Goal: Task Accomplishment & Management: Manage account settings

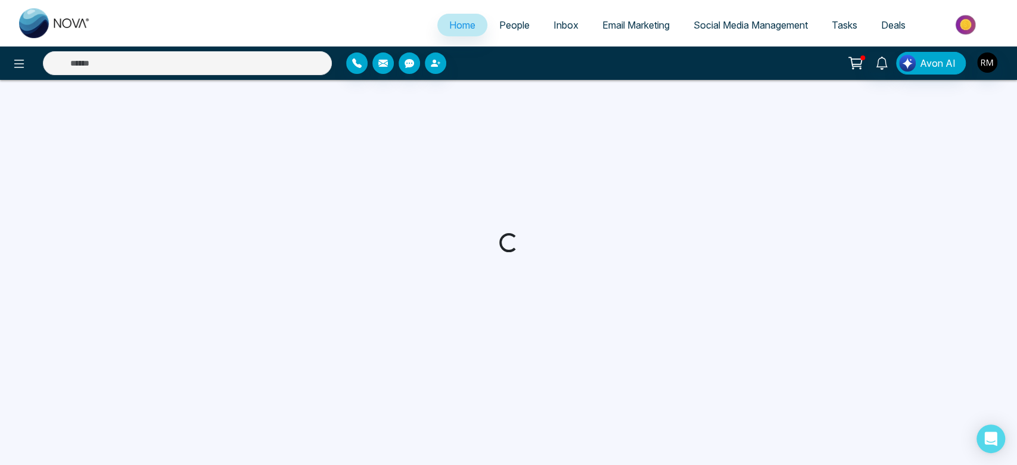
select select "*"
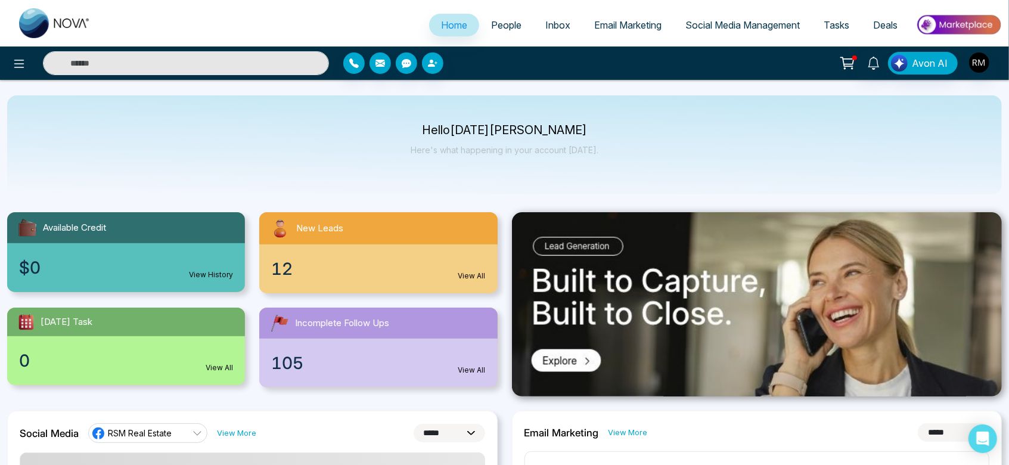
click at [502, 35] on link "People" at bounding box center [506, 25] width 54 height 23
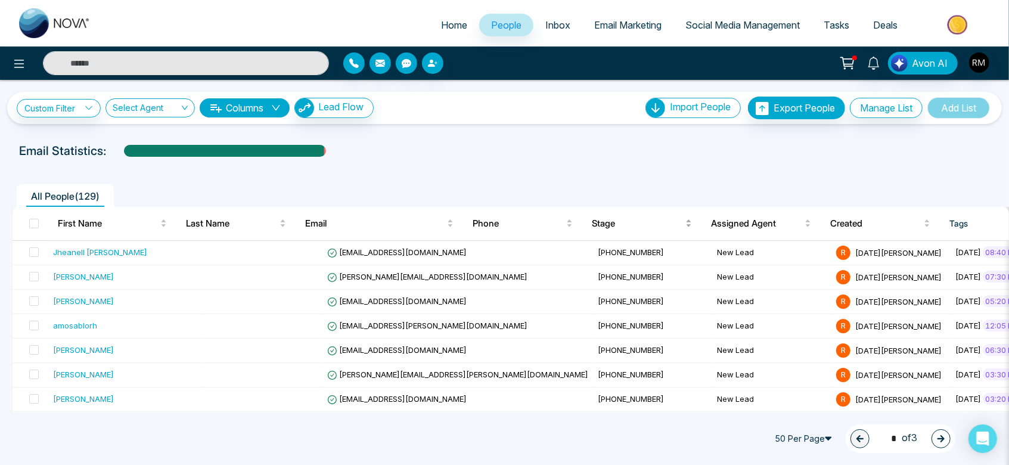
click at [618, 217] on span "Stage" at bounding box center [637, 223] width 91 height 14
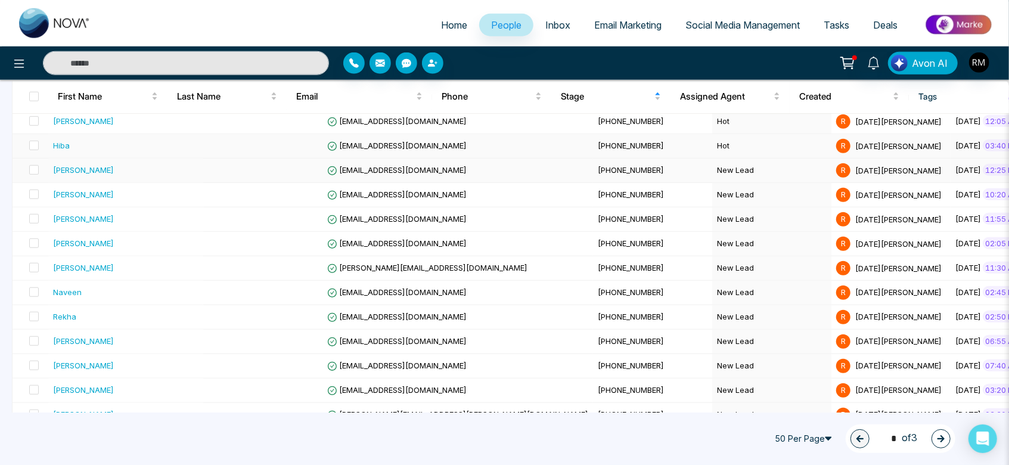
scroll to position [814, 0]
click at [182, 64] on input "text" at bounding box center [186, 63] width 286 height 24
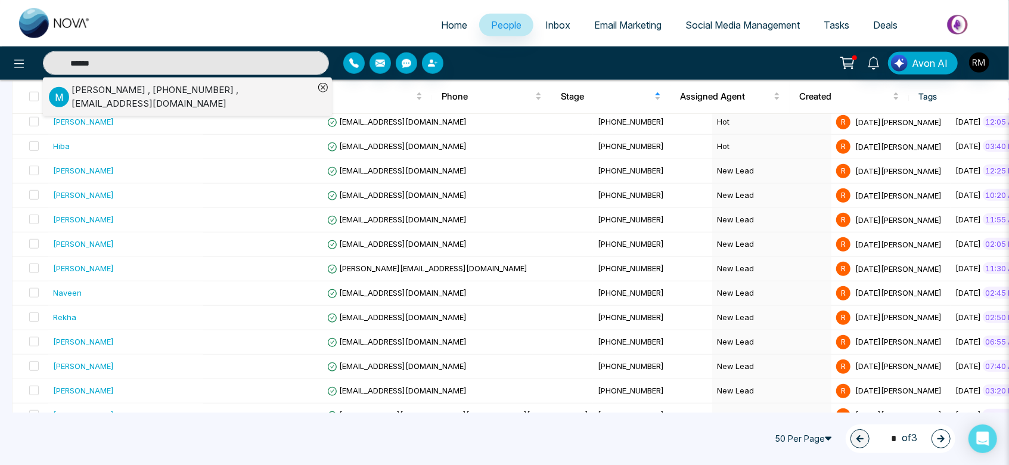
type input "******"
click at [171, 103] on div "[PERSON_NAME] , [PHONE_NUMBER] , [EMAIL_ADDRESS][DOMAIN_NAME]" at bounding box center [192, 96] width 242 height 27
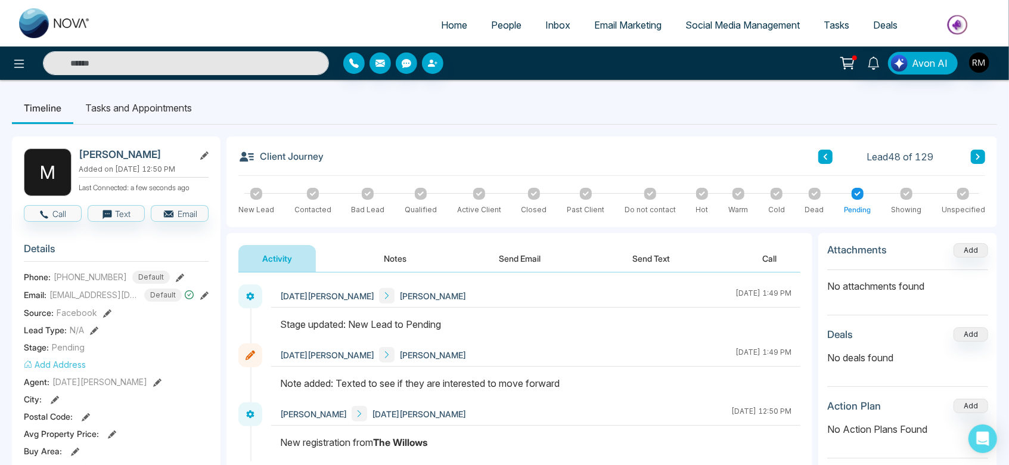
click at [697, 198] on div at bounding box center [702, 194] width 12 height 12
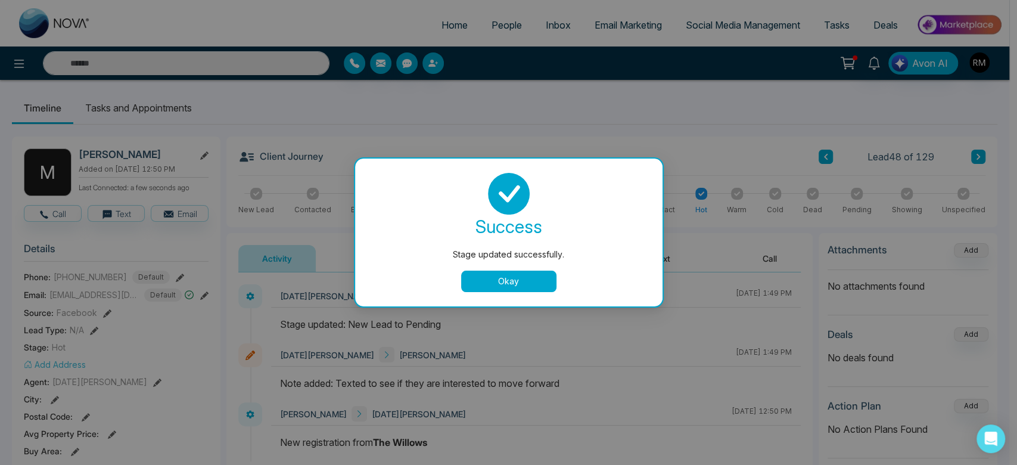
click at [490, 285] on button "Okay" at bounding box center [508, 280] width 95 height 21
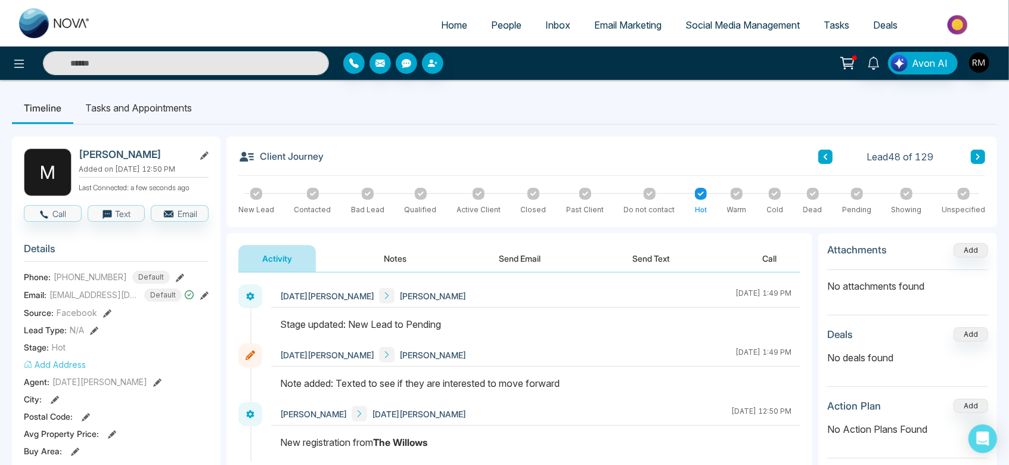
click at [388, 262] on button "Notes" at bounding box center [395, 258] width 70 height 27
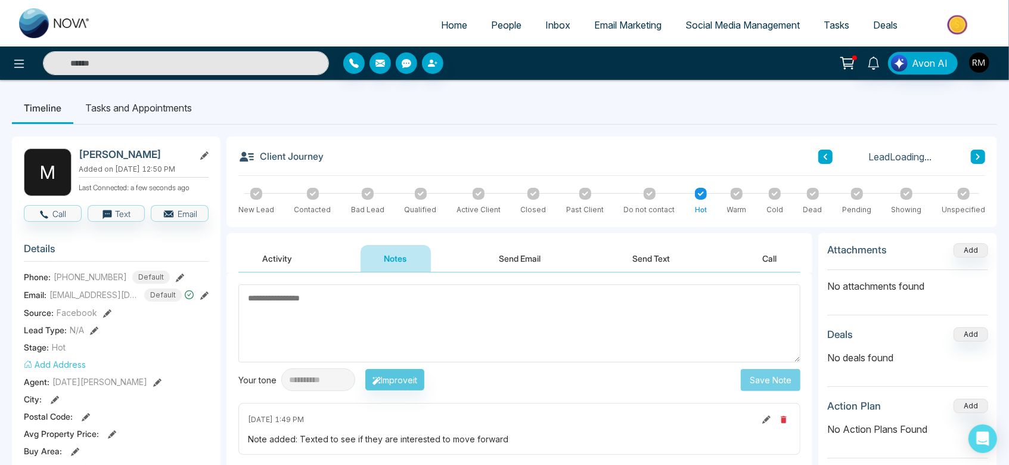
click at [338, 320] on textarea at bounding box center [519, 323] width 562 height 78
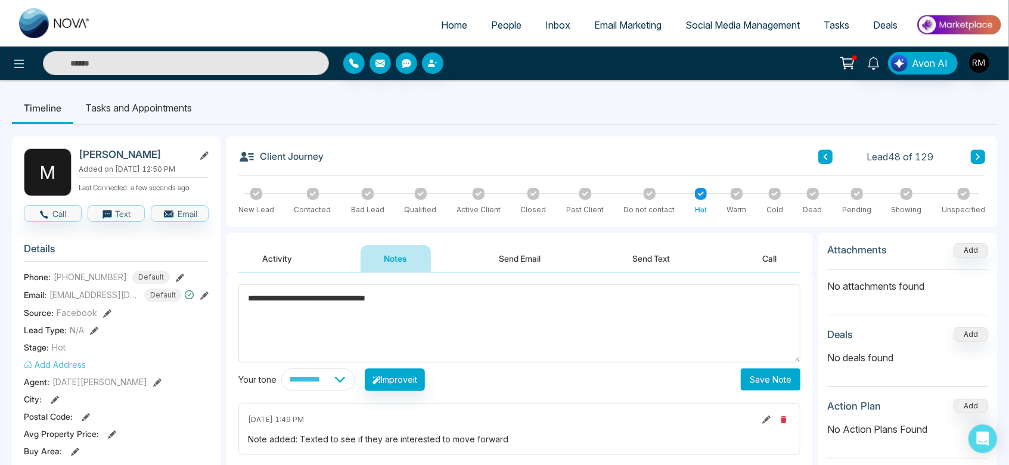
type textarea "**********"
click at [782, 385] on button "Save Note" at bounding box center [771, 379] width 60 height 22
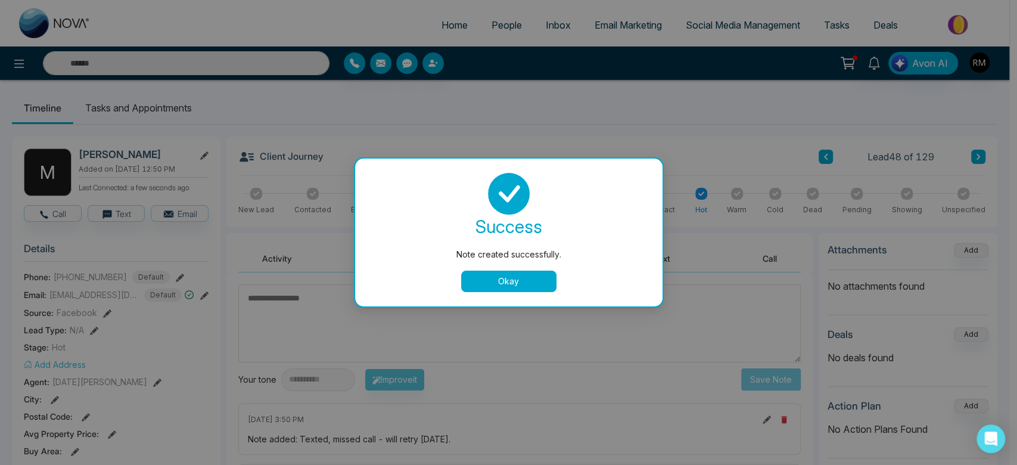
click at [502, 284] on button "Okay" at bounding box center [508, 280] width 95 height 21
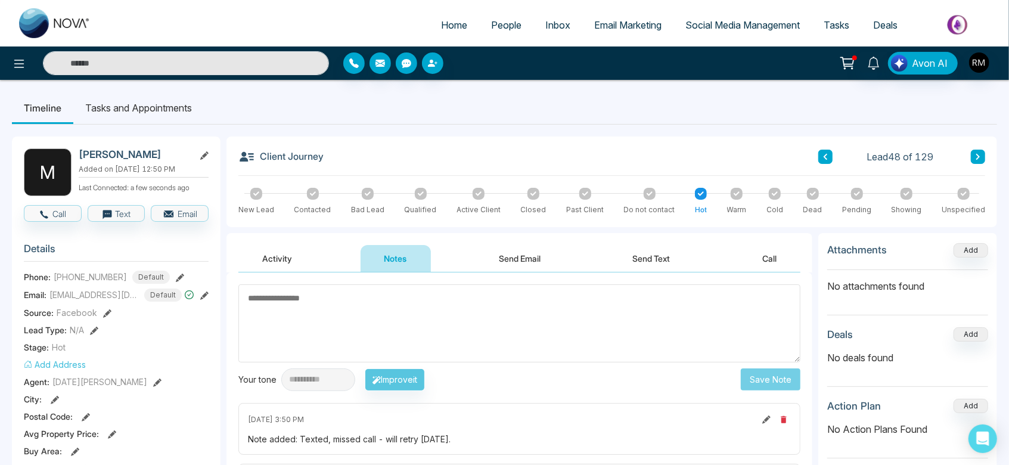
click at [545, 33] on link "Inbox" at bounding box center [557, 25] width 49 height 23
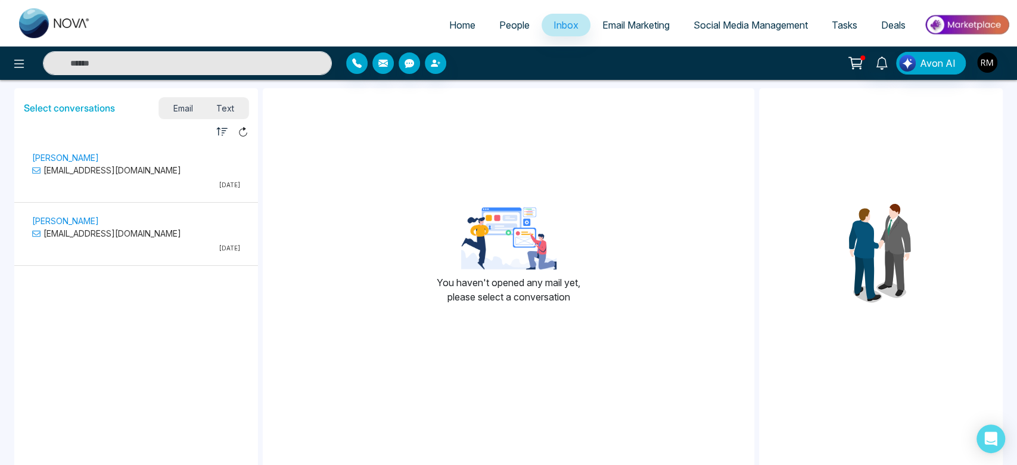
click at [228, 104] on span "Text" at bounding box center [225, 108] width 42 height 16
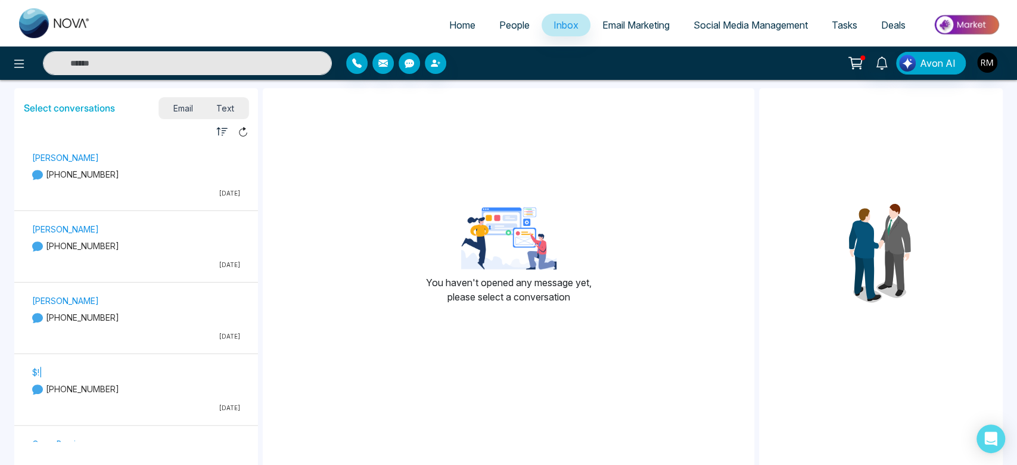
click at [172, 108] on span "Email" at bounding box center [182, 108] width 43 height 16
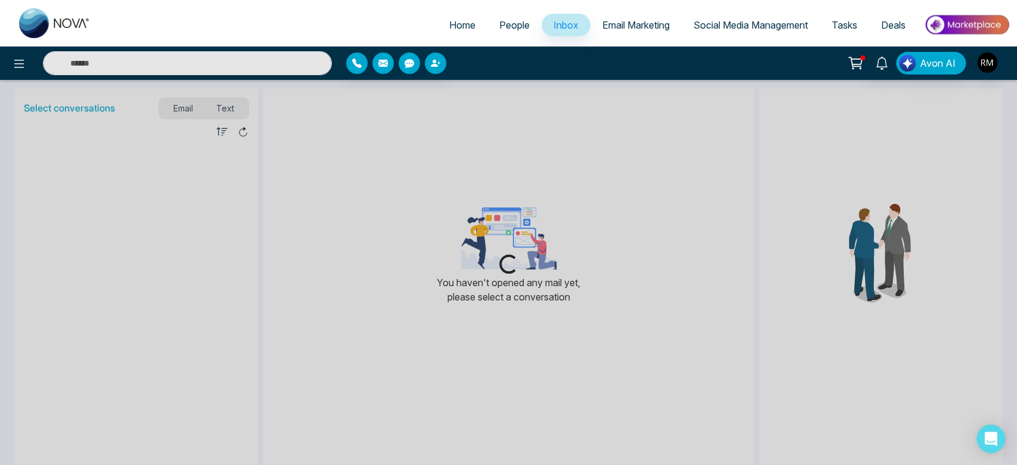
click at [514, 20] on span "People" at bounding box center [514, 25] width 30 height 12
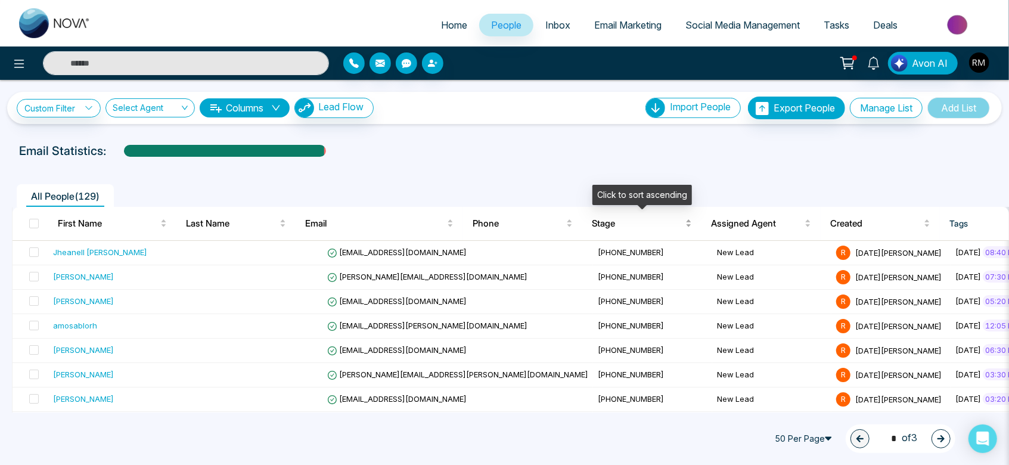
click at [613, 226] on span "Stage" at bounding box center [637, 223] width 91 height 14
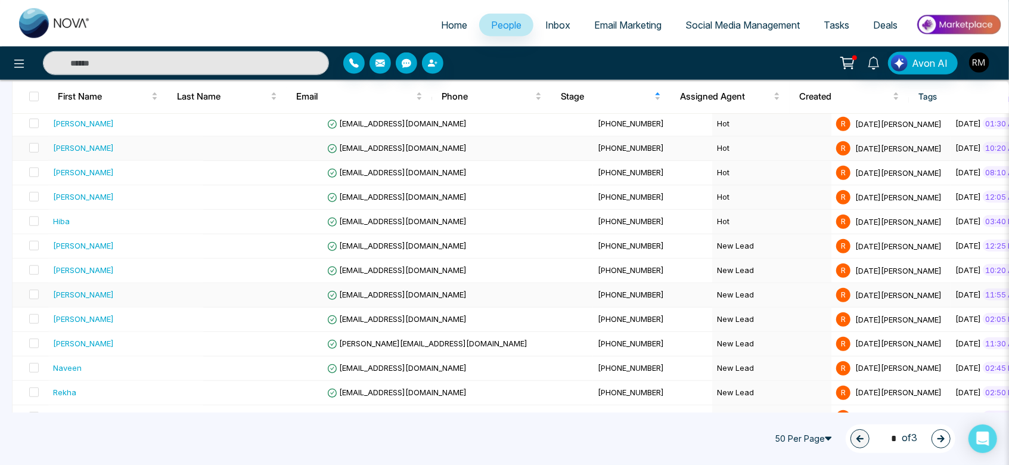
scroll to position [773, 0]
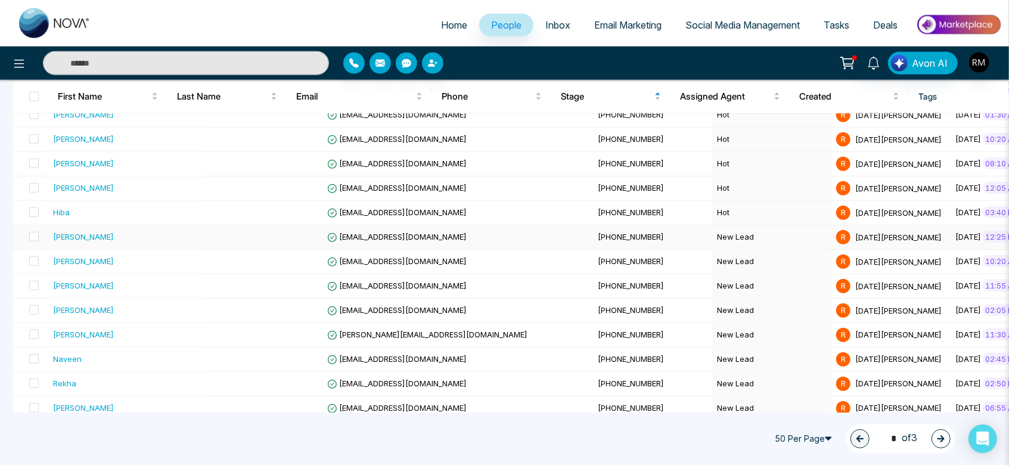
click at [712, 226] on td "New Lead" at bounding box center [771, 237] width 119 height 24
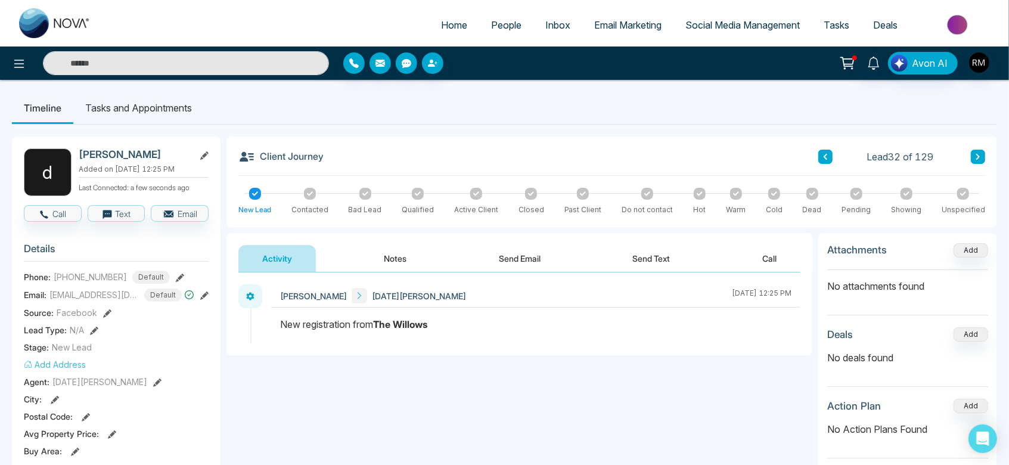
click at [400, 263] on button "Notes" at bounding box center [395, 258] width 70 height 27
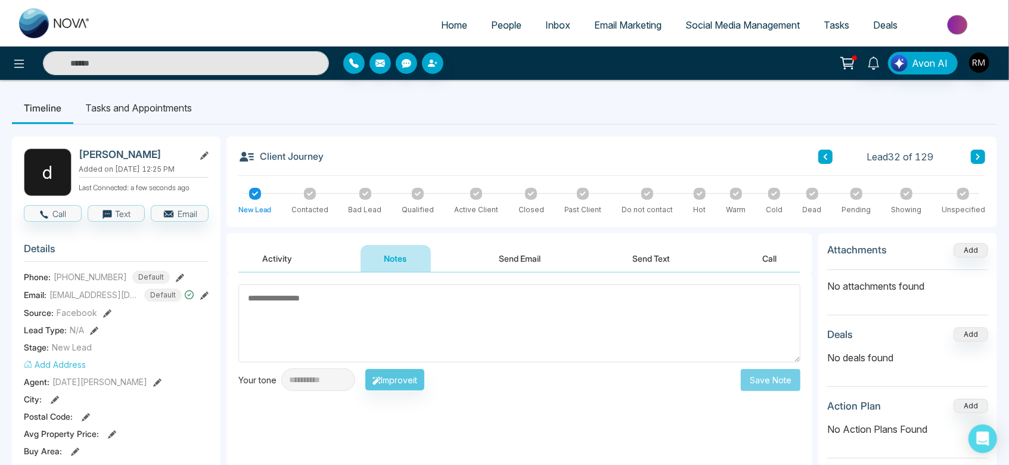
click at [396, 312] on textarea at bounding box center [519, 323] width 562 height 78
click at [307, 192] on icon at bounding box center [310, 194] width 6 height 6
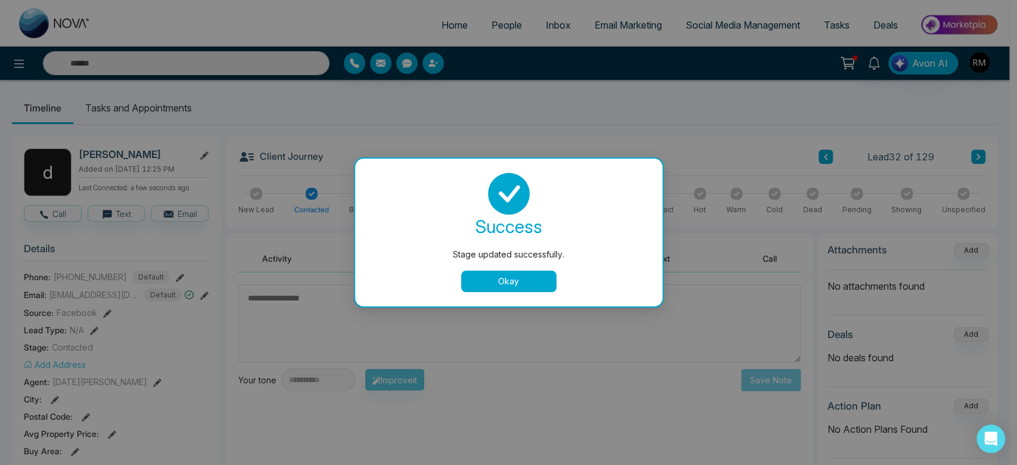
click at [505, 288] on button "Okay" at bounding box center [508, 280] width 95 height 21
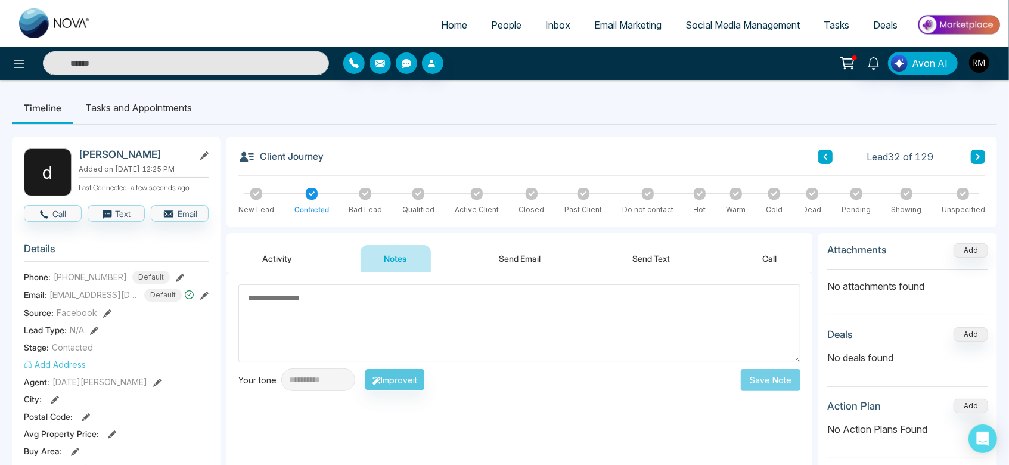
click at [384, 322] on textarea at bounding box center [519, 323] width 562 height 78
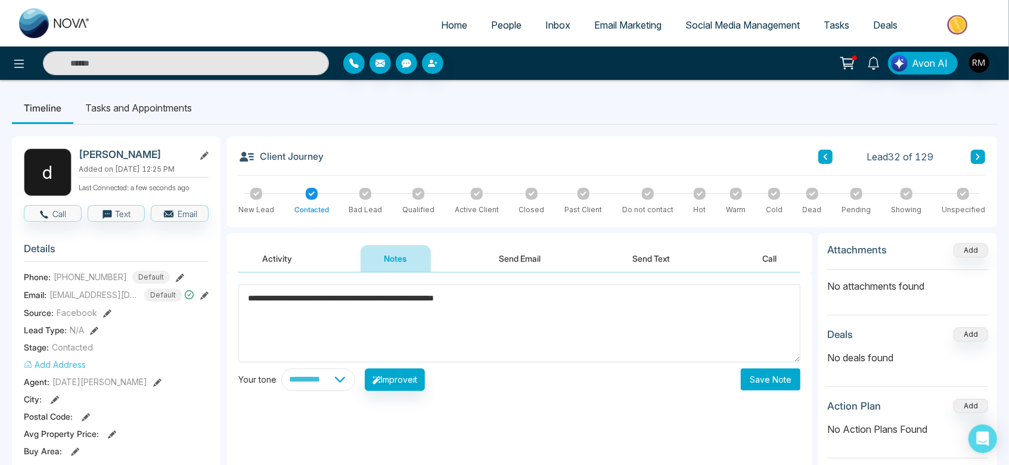
type textarea "**********"
click at [782, 384] on button "Save Note" at bounding box center [771, 379] width 60 height 22
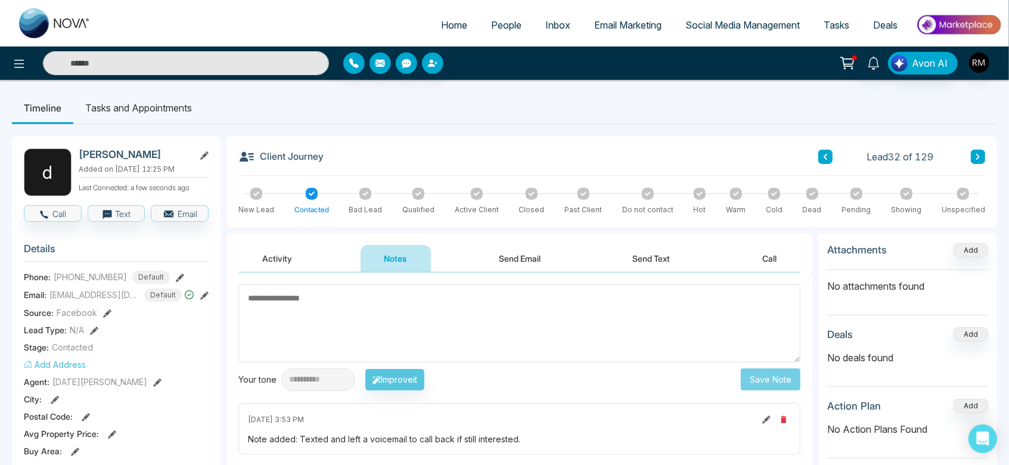
click at [510, 30] on span "People" at bounding box center [506, 25] width 30 height 12
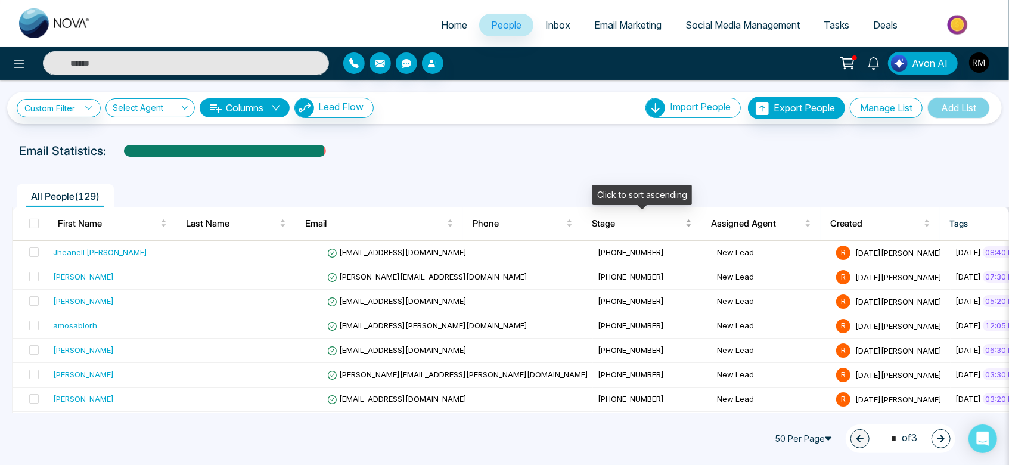
click at [614, 220] on span "Stage" at bounding box center [637, 223] width 91 height 14
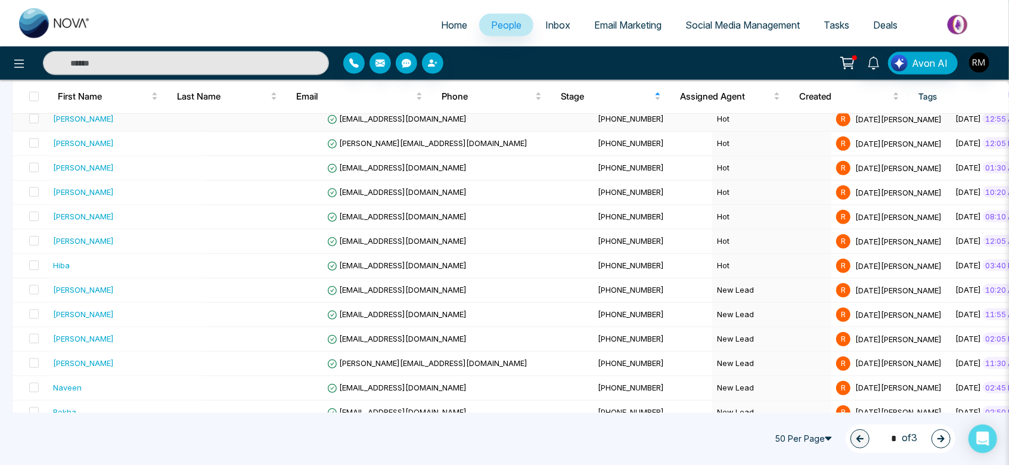
scroll to position [748, 0]
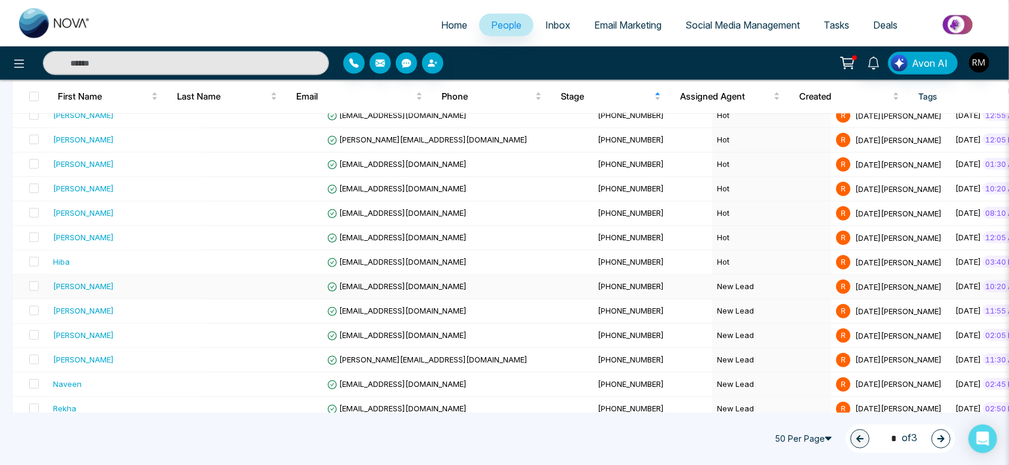
click at [712, 279] on td "New Lead" at bounding box center [771, 287] width 119 height 24
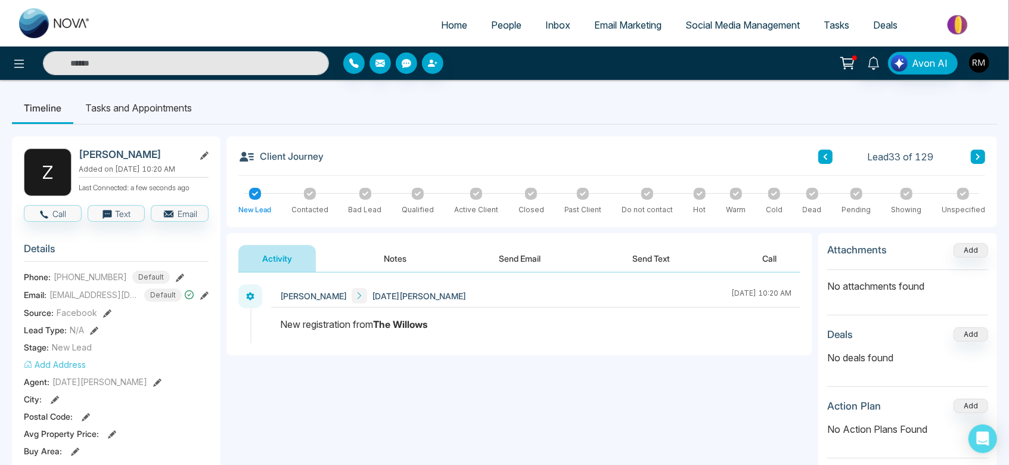
click at [405, 258] on button "Notes" at bounding box center [395, 258] width 70 height 27
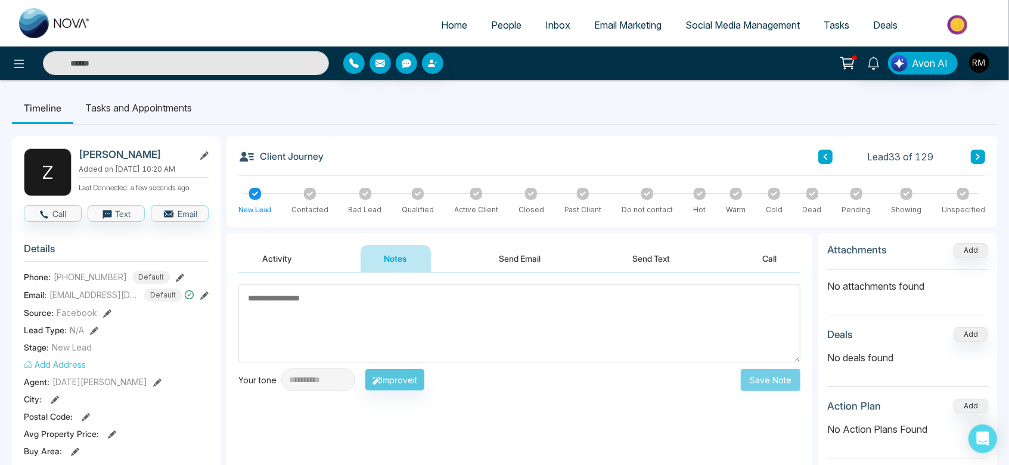
click at [379, 291] on textarea at bounding box center [519, 323] width 562 height 78
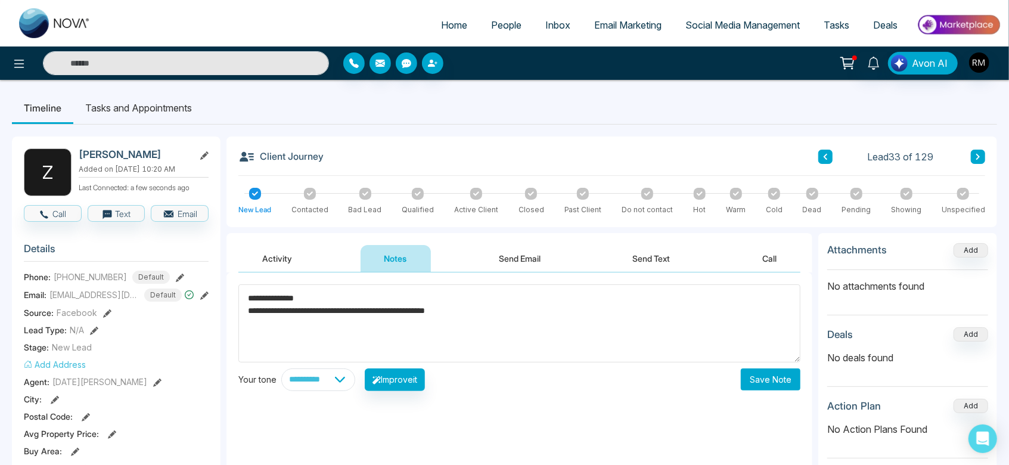
type textarea "**********"
click at [776, 385] on button "Save Note" at bounding box center [771, 379] width 60 height 22
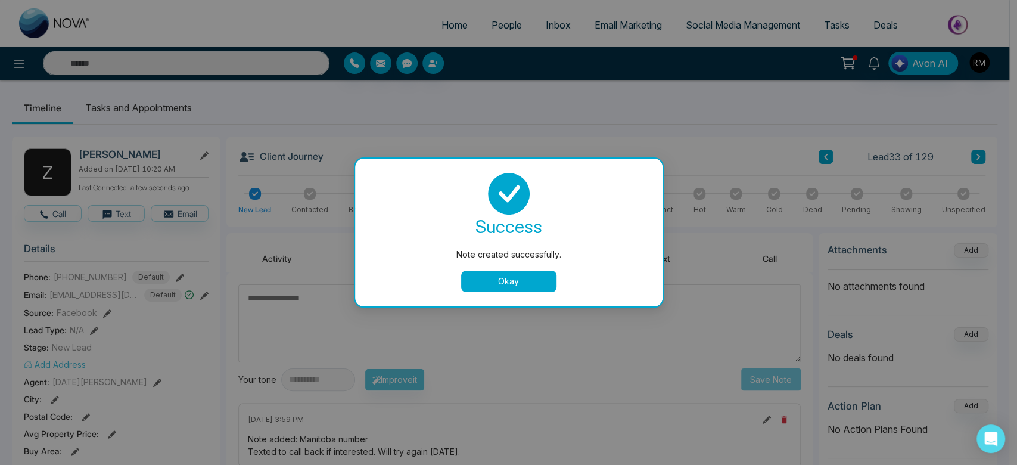
click at [514, 285] on button "Okay" at bounding box center [508, 280] width 95 height 21
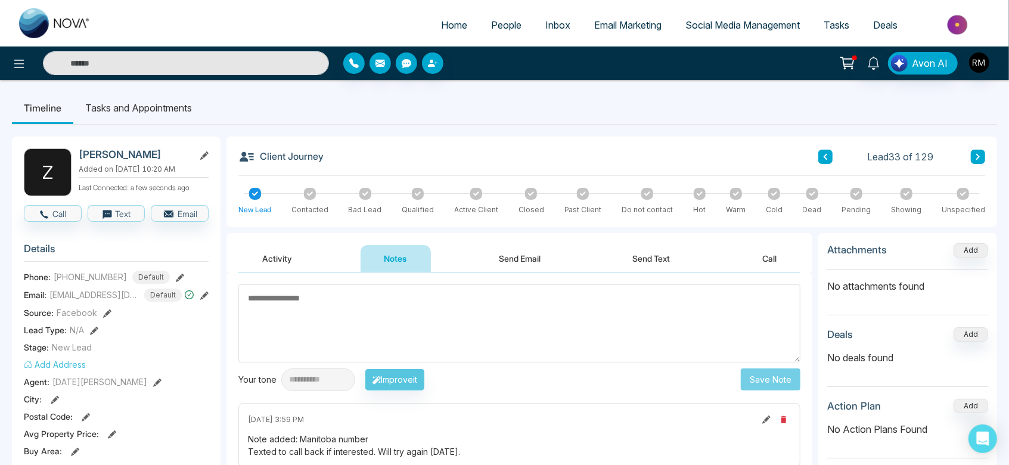
click at [305, 193] on div at bounding box center [310, 194] width 12 height 12
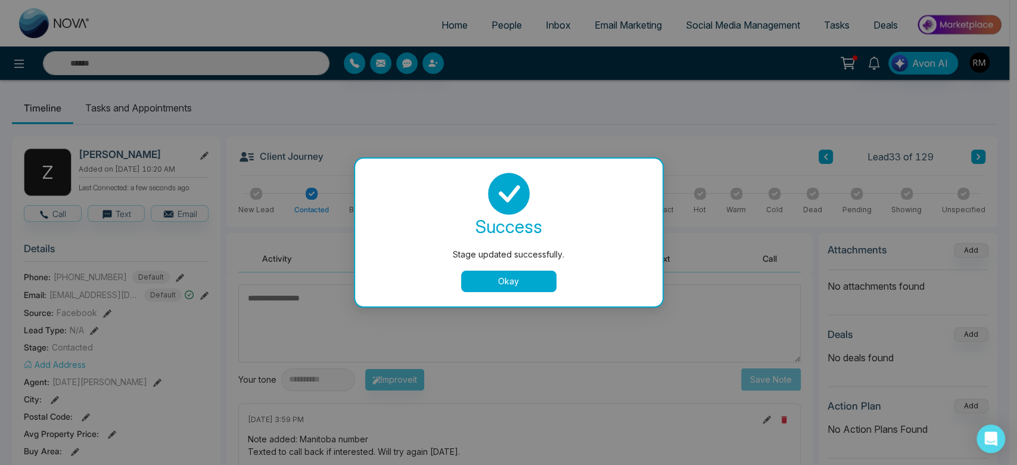
click at [521, 288] on button "Okay" at bounding box center [508, 280] width 95 height 21
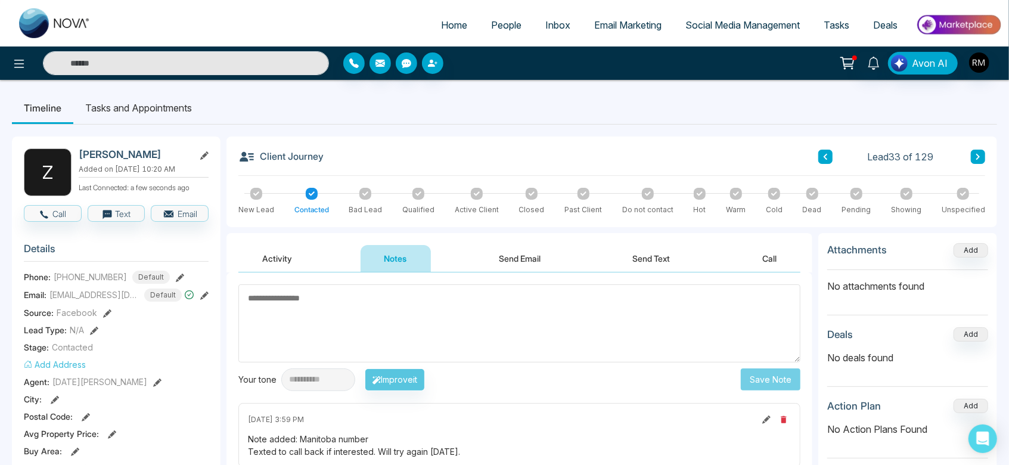
click at [493, 27] on span "People" at bounding box center [506, 25] width 30 height 12
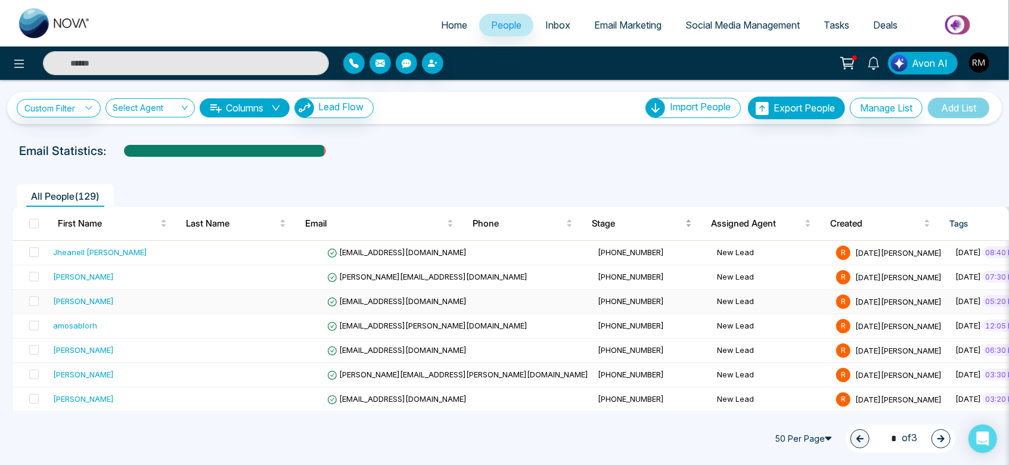
click at [624, 228] on span "Stage" at bounding box center [637, 223] width 91 height 14
